Goal: Task Accomplishment & Management: Manage account settings

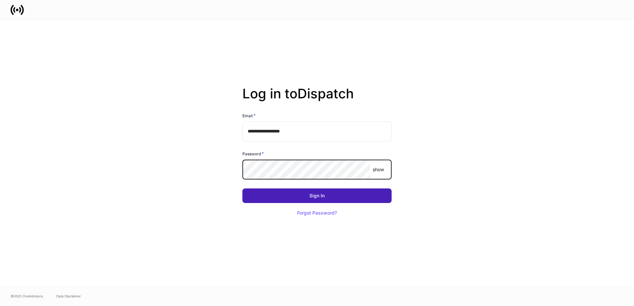
click at [264, 195] on button "Sign In" at bounding box center [316, 196] width 149 height 15
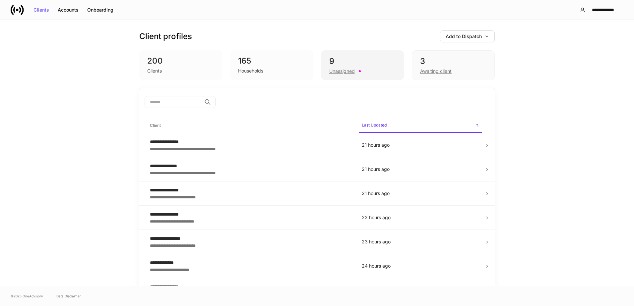
click at [374, 60] on div "9" at bounding box center [362, 61] width 66 height 11
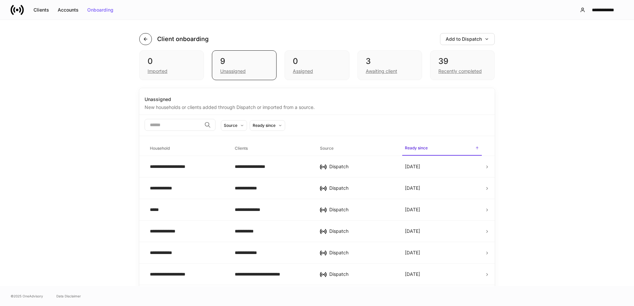
click at [145, 37] on icon "button" at bounding box center [145, 38] width 5 height 5
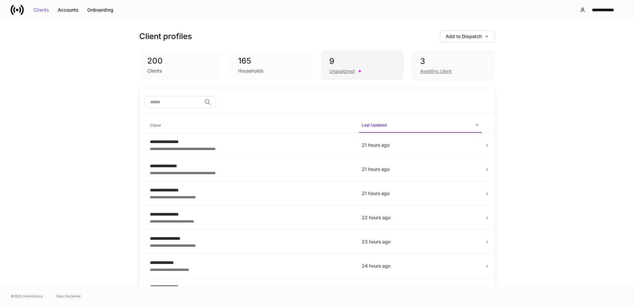
click at [335, 73] on div "Unassigned" at bounding box center [342, 71] width 26 height 7
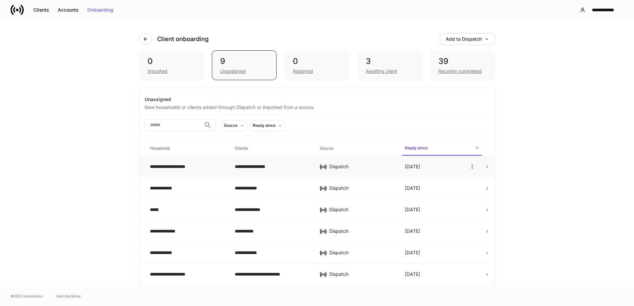
click at [219, 167] on div "**********" at bounding box center [187, 167] width 74 height 7
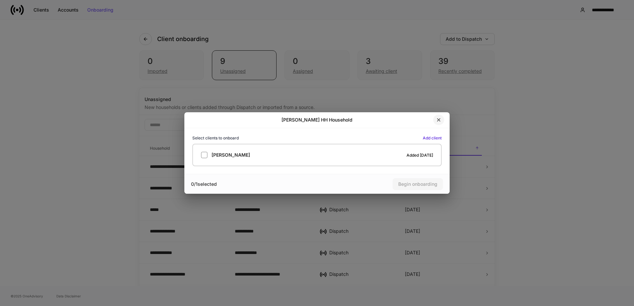
click at [440, 120] on icon "button" at bounding box center [438, 119] width 5 height 5
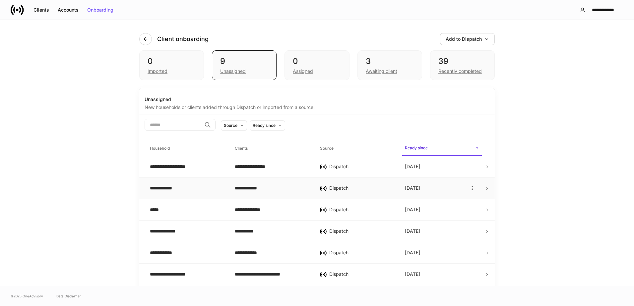
scroll to position [63, 0]
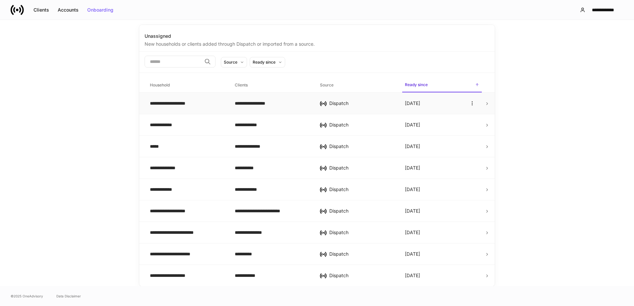
click at [219, 106] on div "**********" at bounding box center [187, 103] width 74 height 7
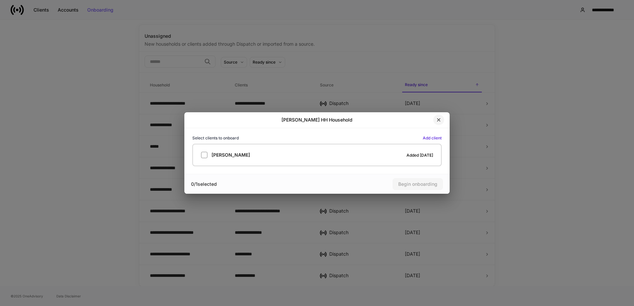
click at [441, 123] on icon "button" at bounding box center [438, 119] width 5 height 5
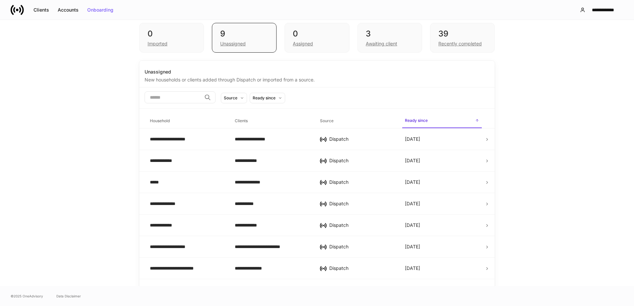
scroll to position [0, 0]
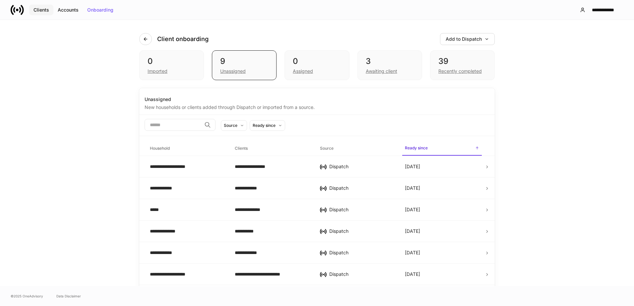
click at [45, 11] on div "Clients" at bounding box center [41, 10] width 16 height 5
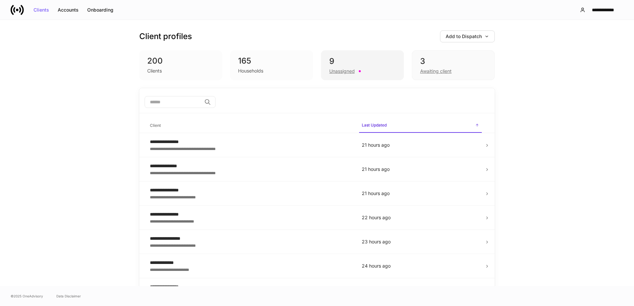
click at [338, 64] on div "9" at bounding box center [362, 61] width 66 height 11
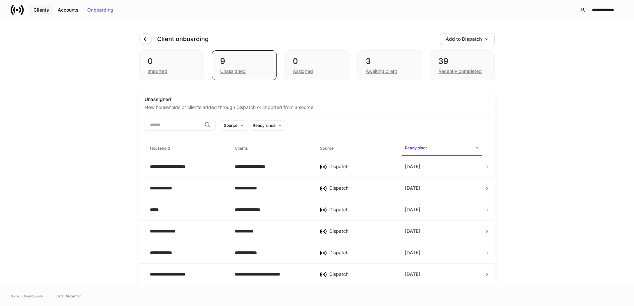
click at [45, 10] on div "Clients" at bounding box center [41, 10] width 16 height 5
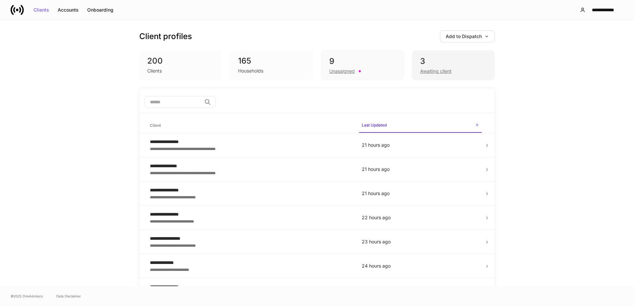
click at [429, 61] on div "3" at bounding box center [453, 61] width 66 height 11
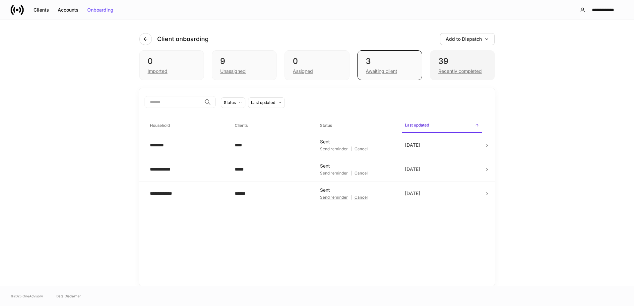
click at [444, 62] on div "39" at bounding box center [462, 61] width 48 height 11
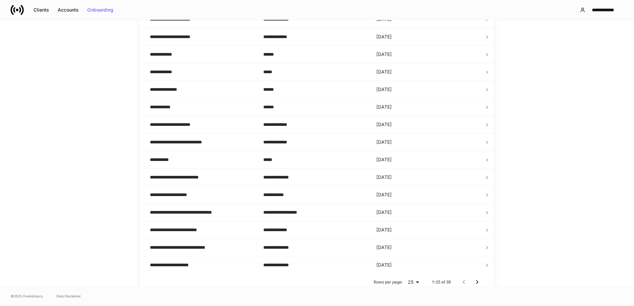
scroll to position [303, 0]
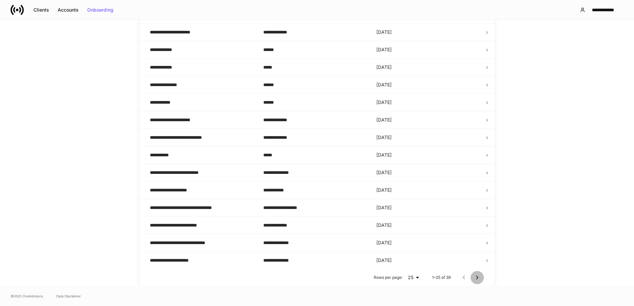
click at [475, 280] on icon "Go to next page" at bounding box center [477, 278] width 8 height 8
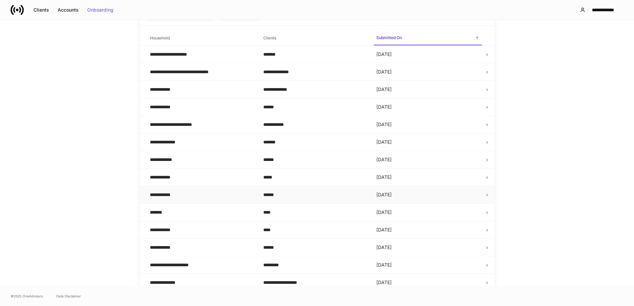
scroll to position [77, 0]
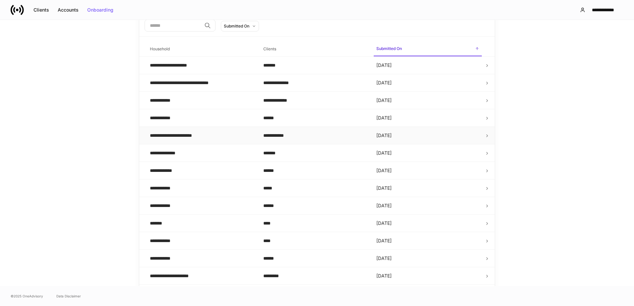
click at [199, 135] on div "**********" at bounding box center [178, 135] width 56 height 7
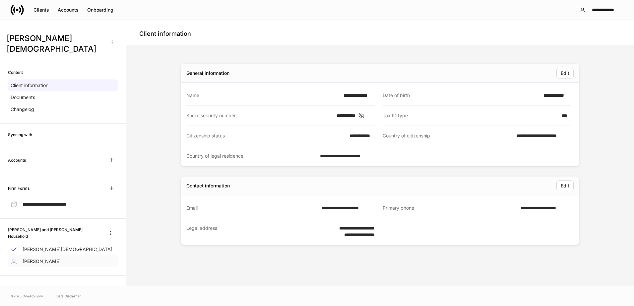
click at [47, 258] on p "[PERSON_NAME]" at bounding box center [42, 261] width 38 height 7
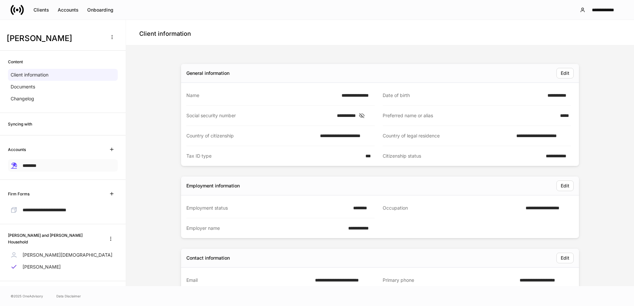
click at [36, 166] on span "********" at bounding box center [30, 166] width 14 height 5
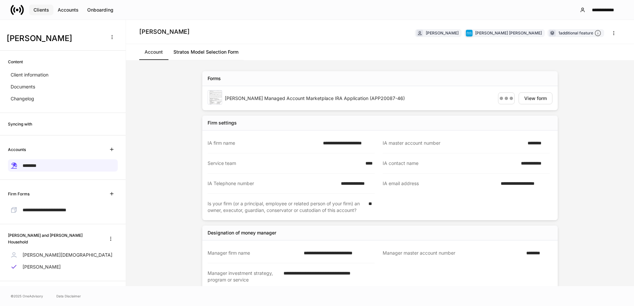
click at [44, 10] on div "Clients" at bounding box center [41, 10] width 16 height 5
